Goal: Task Accomplishment & Management: Manage account settings

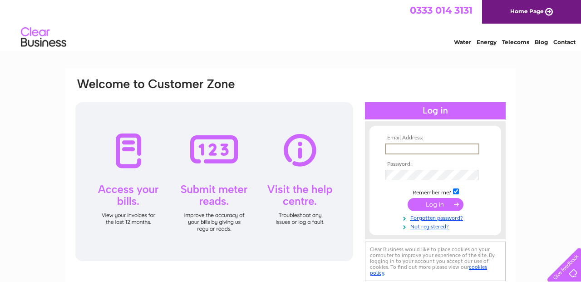
type input "info@cavendishuk.com"
click at [430, 203] on input "submit" at bounding box center [436, 204] width 56 height 13
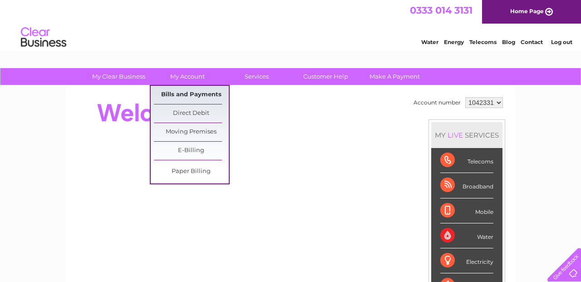
click at [198, 92] on link "Bills and Payments" at bounding box center [191, 95] width 75 height 18
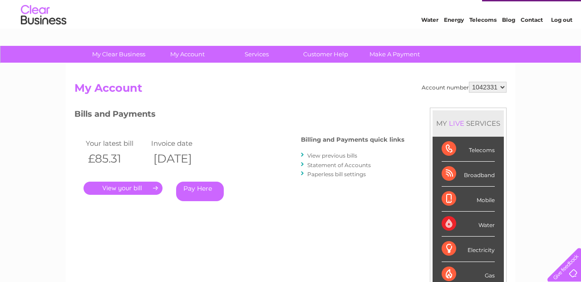
scroll to position [23, 0]
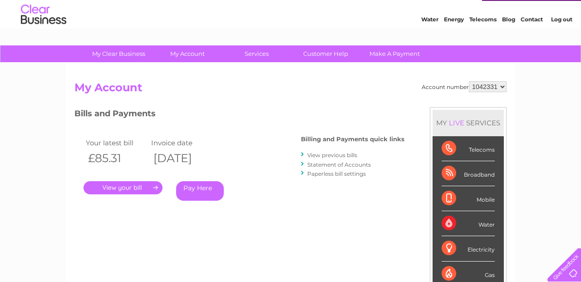
click at [148, 191] on link "." at bounding box center [123, 187] width 79 height 13
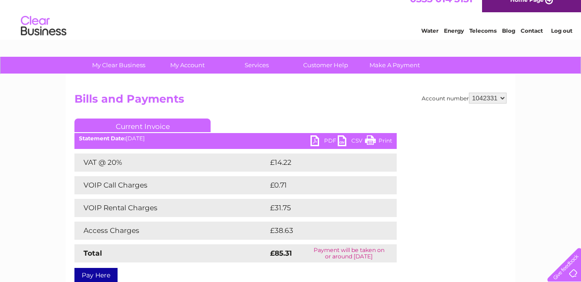
scroll to position [29, 0]
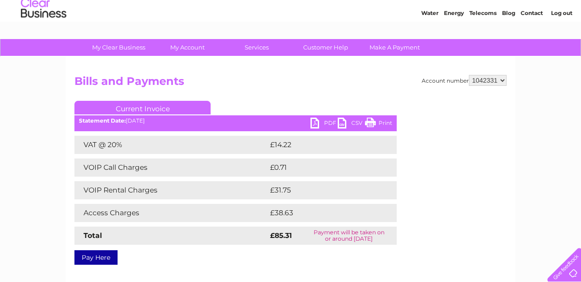
click at [322, 122] on link "PDF" at bounding box center [324, 124] width 27 height 13
